Goal: Information Seeking & Learning: Learn about a topic

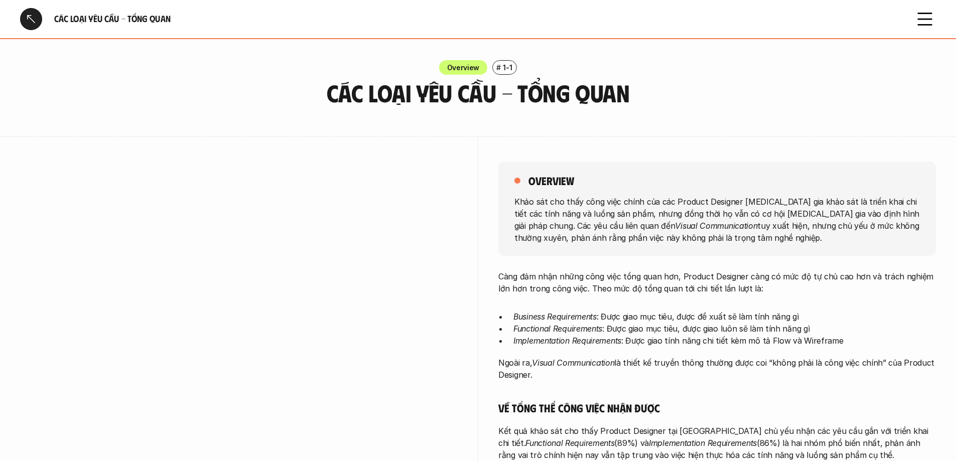
scroll to position [669, 0]
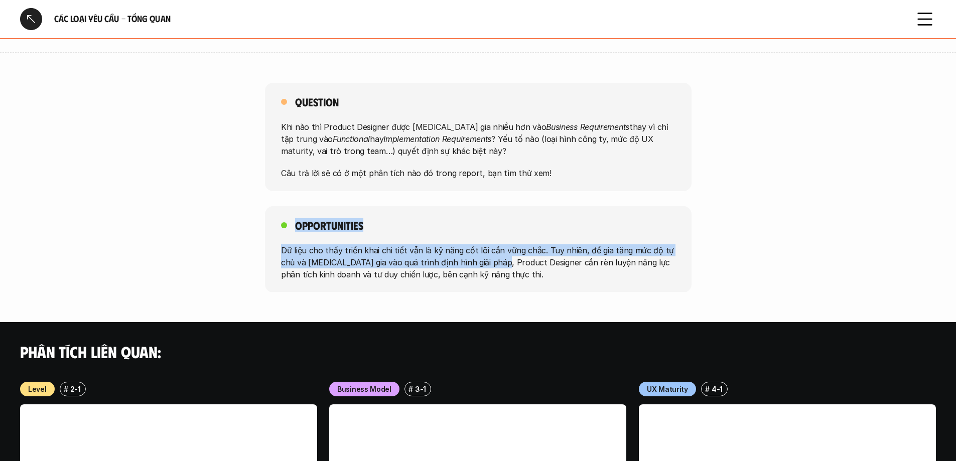
click at [495, 249] on div "Opportunities Dữ liệu cho thấy triển khai chi tiết vẫn là kỹ năng cốt lõi cần v…" at bounding box center [478, 249] width 956 height 86
click at [299, 206] on div "Opportunities Dữ liệu cho thấy triển khai chi tiết vẫn là kỹ năng cốt lõi cần v…" at bounding box center [478, 249] width 956 height 86
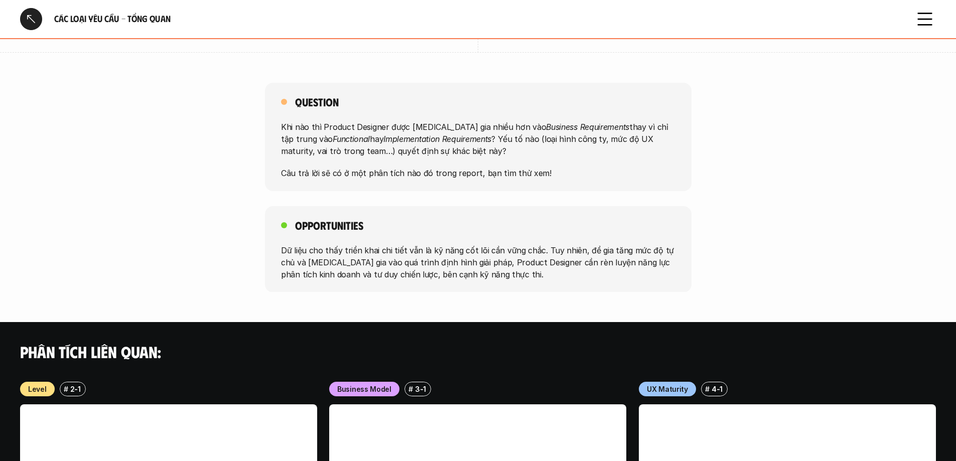
click at [310, 121] on p "Khi nào thì Product Designer được [MEDICAL_DATA] gia nhiều hơn vào Business Req…" at bounding box center [478, 139] width 394 height 36
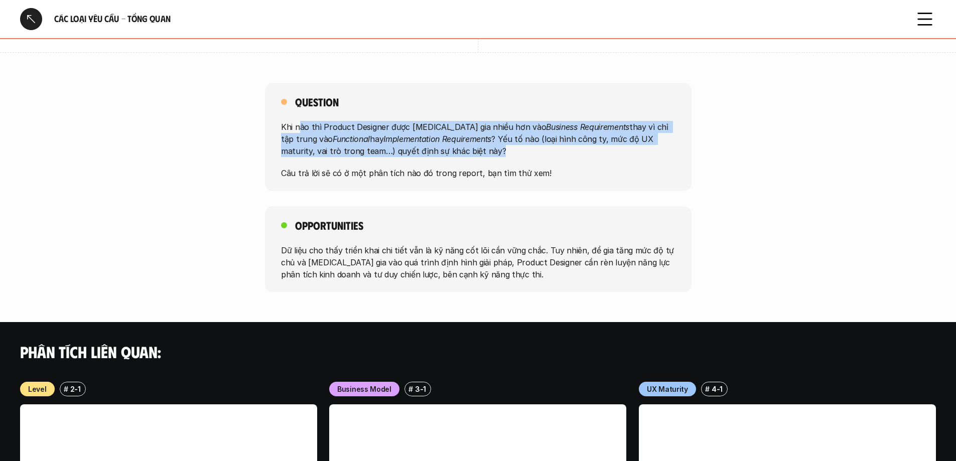
drag, startPoint x: 320, startPoint y: 107, endPoint x: 538, endPoint y: 144, distance: 220.8
click at [538, 144] on p "Khi nào thì Product Designer được [MEDICAL_DATA] gia nhiều hơn vào Business Req…" at bounding box center [478, 139] width 394 height 36
click at [529, 123] on p "Khi nào thì Product Designer được [MEDICAL_DATA] gia nhiều hơn vào Business Req…" at bounding box center [478, 139] width 394 height 36
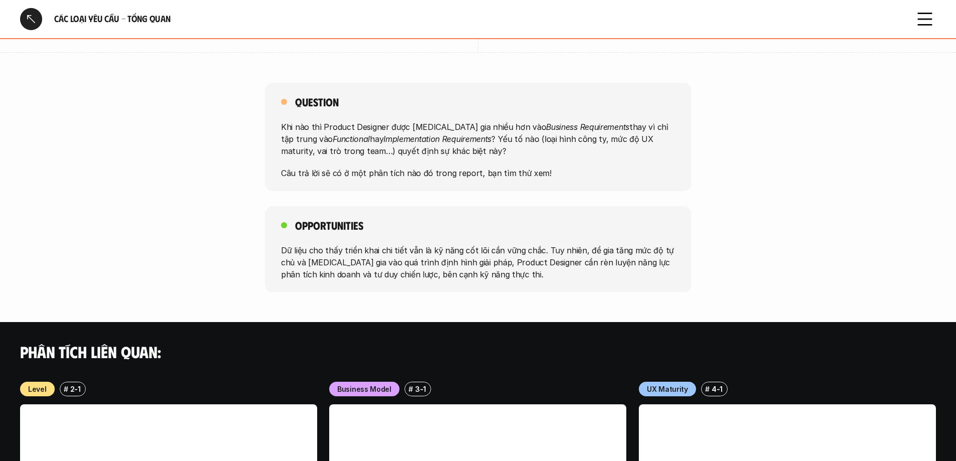
click at [333, 134] on em "Functional" at bounding box center [351, 139] width 37 height 10
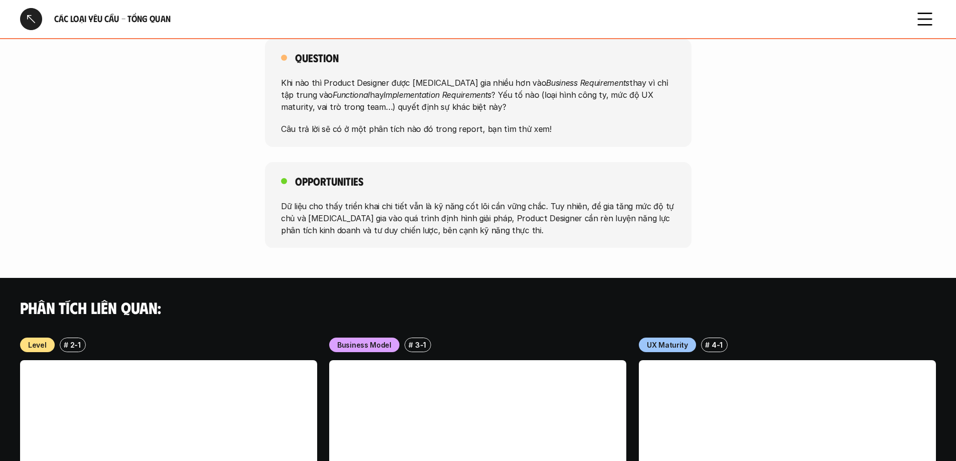
scroll to position [837, 0]
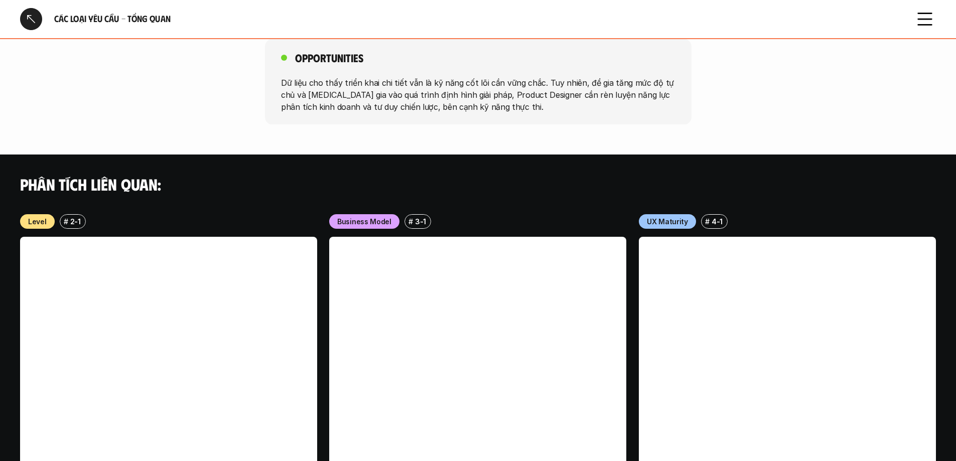
click at [30, 26] on div at bounding box center [31, 19] width 22 height 22
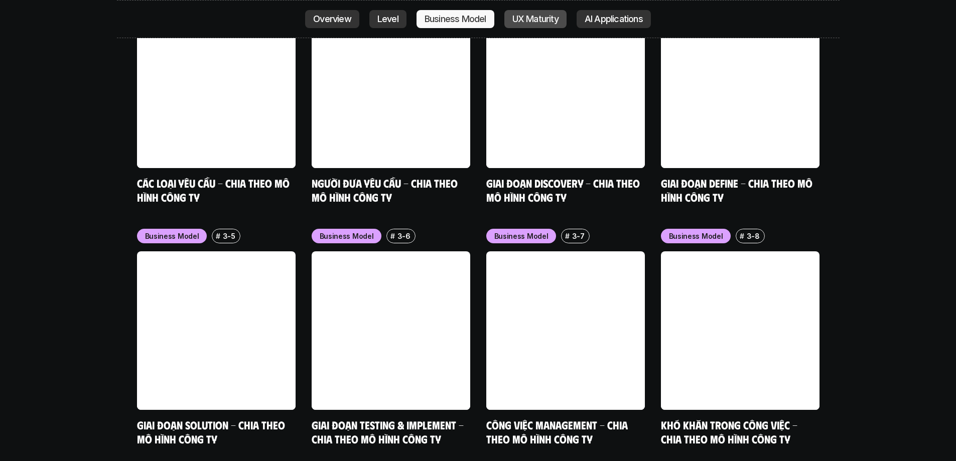
scroll to position [4670, 0]
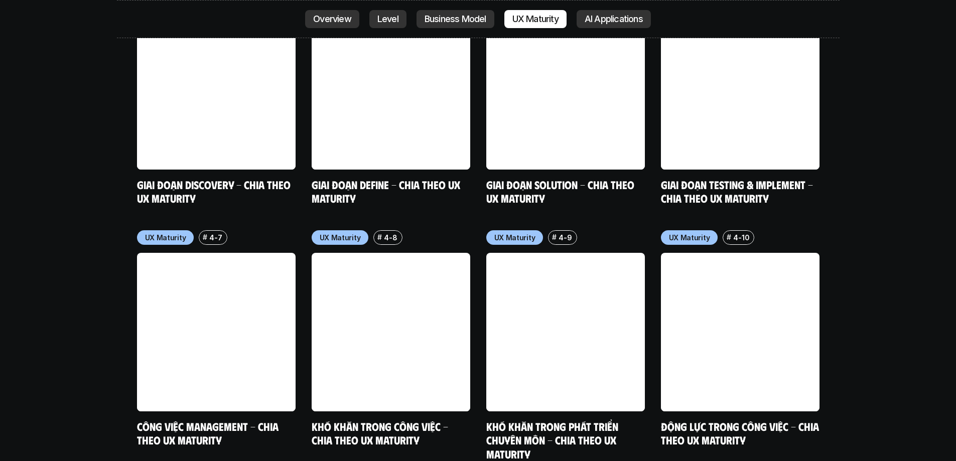
click at [118, 198] on div "Business Model # 3-9 Khó khăn trong phát triển chuyên môn - Chia theo mô hình c…" at bounding box center [478, 93] width 723 height 733
